Goal: Obtain resource: Download file/media

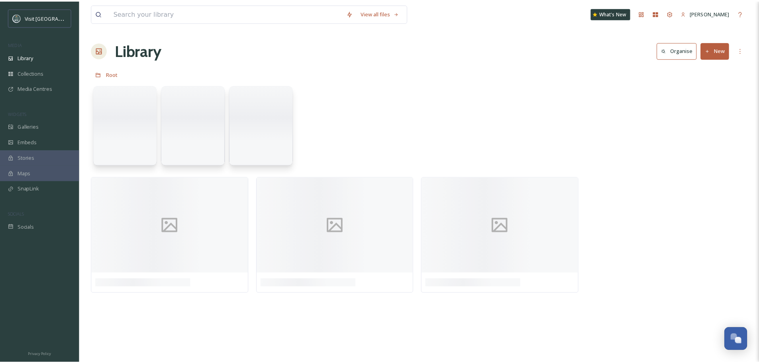
scroll to position [615, 0]
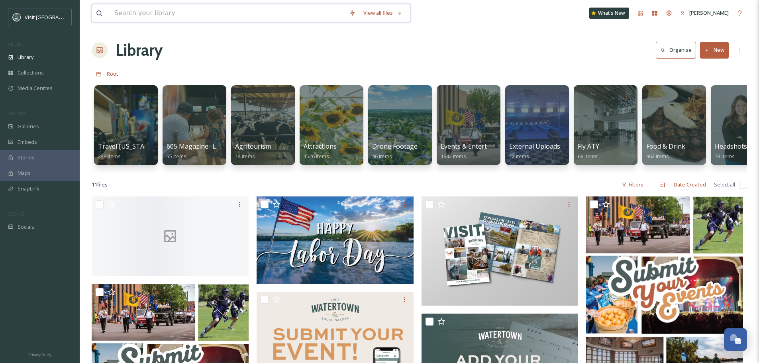
click at [248, 14] on input at bounding box center [227, 13] width 235 height 18
type input "rooster rush"
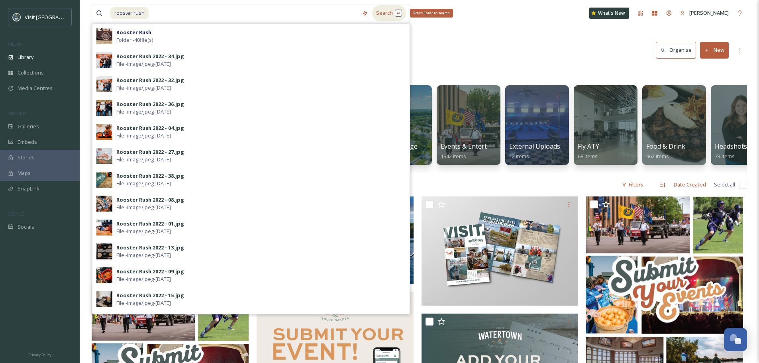
click at [377, 18] on div "Search Press Enter to search" at bounding box center [389, 13] width 34 height 16
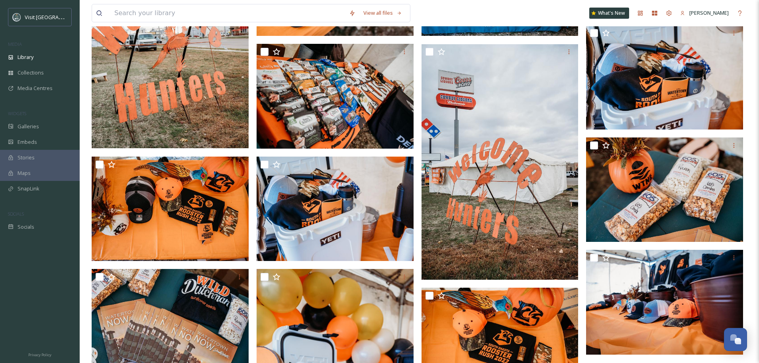
scroll to position [956, 0]
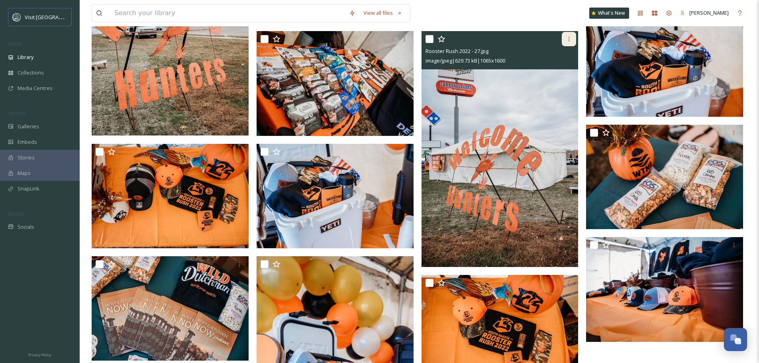
click at [567, 38] on icon at bounding box center [568, 39] width 6 height 6
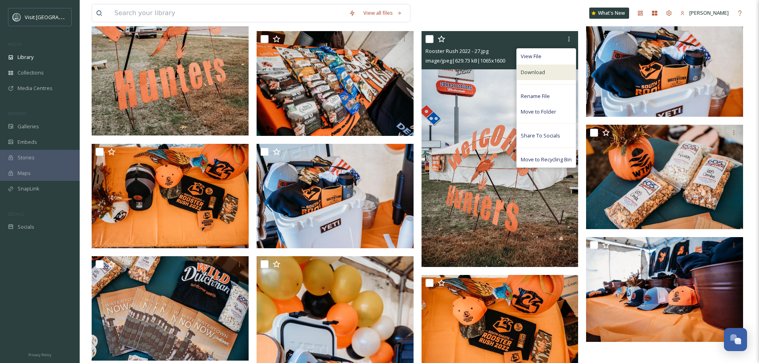
click at [557, 74] on div "Download" at bounding box center [545, 73] width 59 height 16
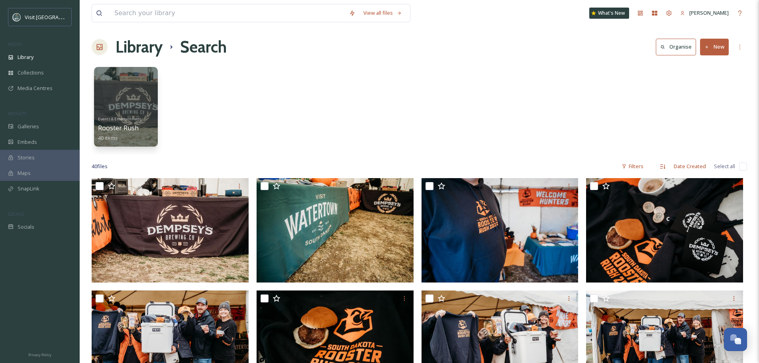
scroll to position [0, 0]
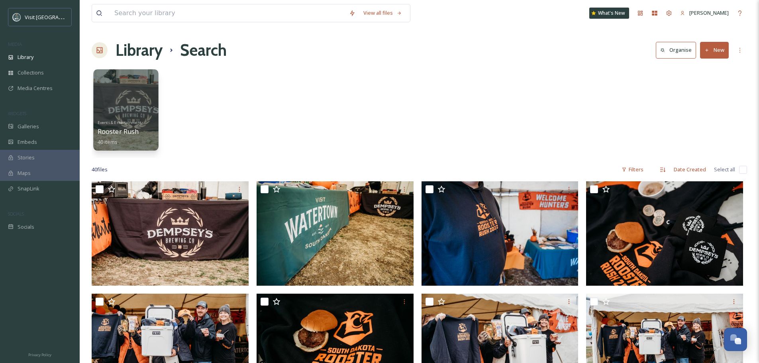
click at [132, 102] on div at bounding box center [125, 109] width 65 height 81
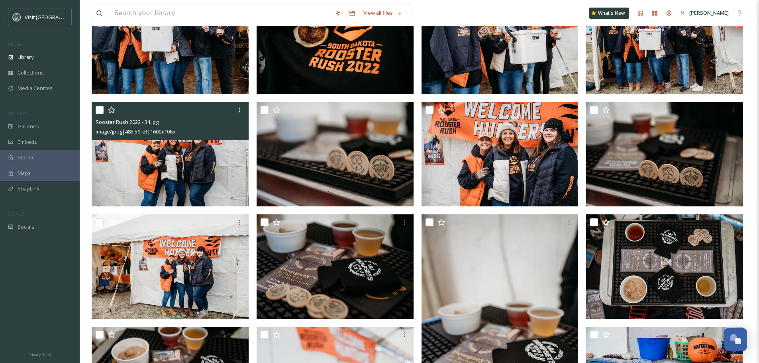
scroll to position [40, 0]
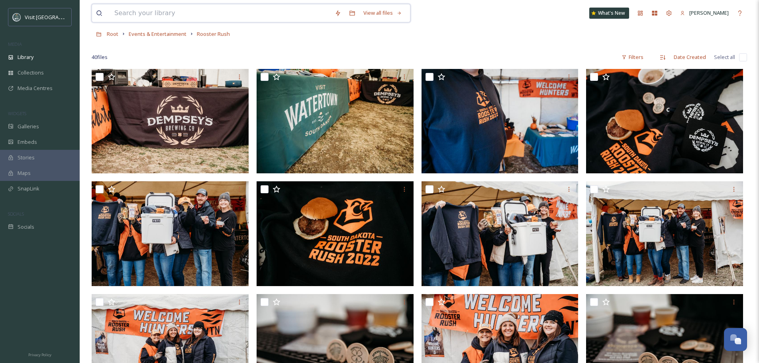
click at [168, 13] on input at bounding box center [220, 13] width 220 height 18
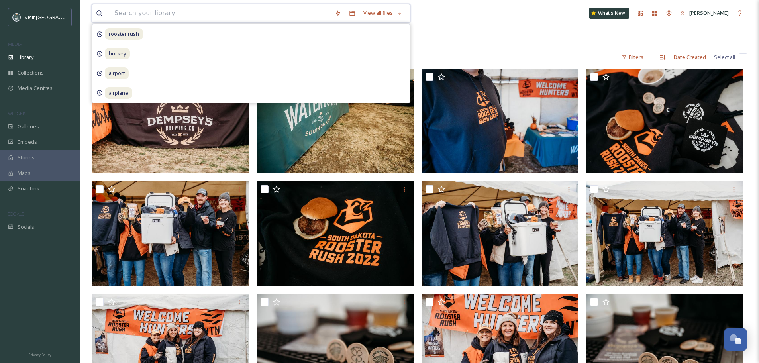
click at [168, 13] on input at bounding box center [220, 13] width 220 height 18
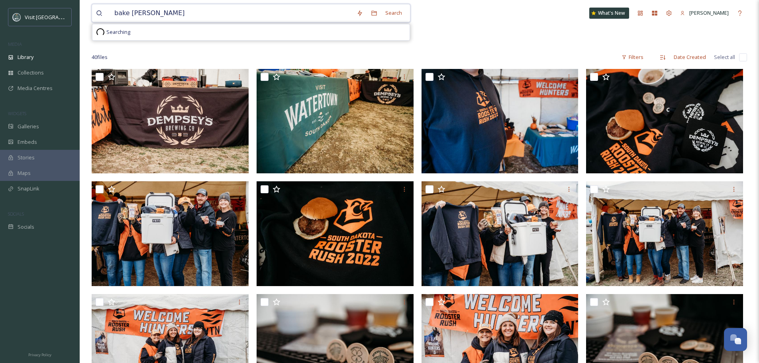
type input "bake sale"
type input "b"
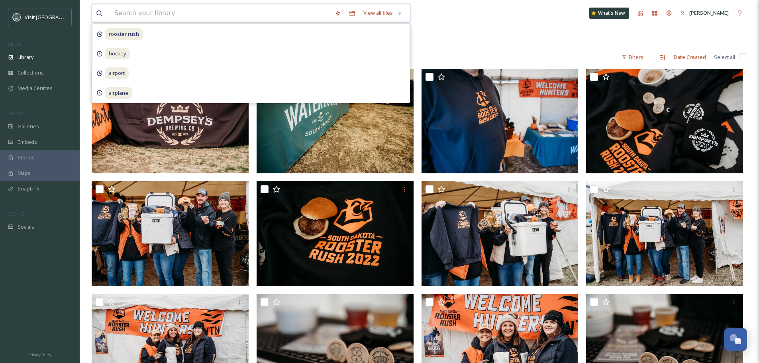
type input "r"
type input "rooster rush"
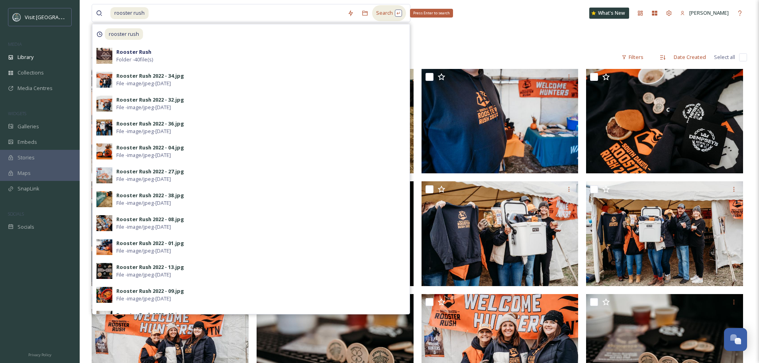
click at [386, 14] on div "Search Press Enter to search" at bounding box center [389, 13] width 34 height 16
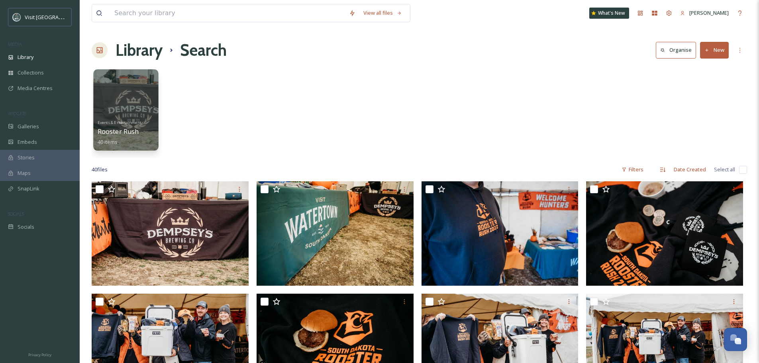
click at [151, 119] on div "Events & Entertainment Rooster Rush 40 items" at bounding box center [126, 131] width 57 height 29
click at [137, 92] on div at bounding box center [125, 109] width 65 height 81
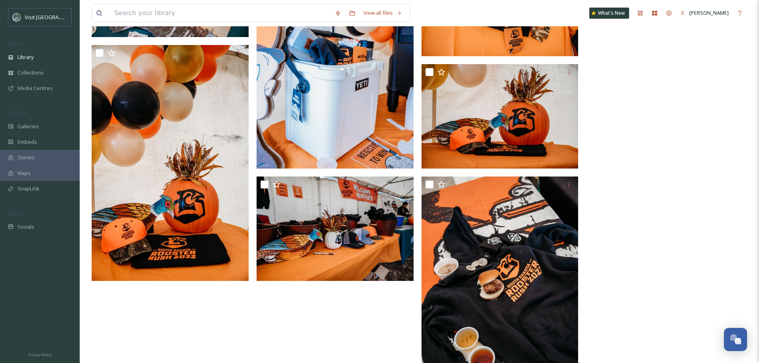
scroll to position [1270, 0]
